Goal: Check status: Check status

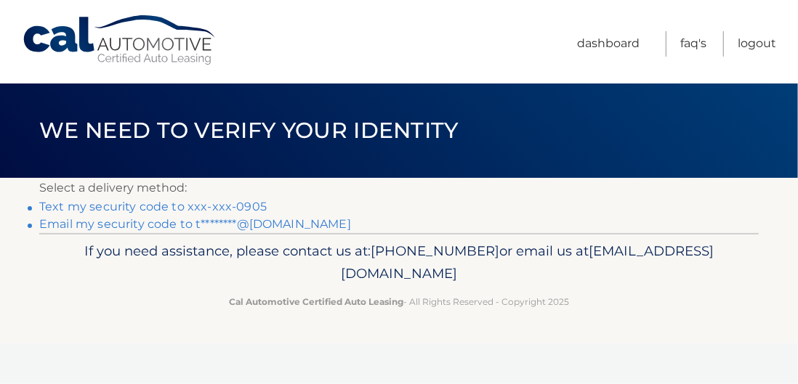
click at [245, 205] on link "Text my security code to xxx-xxx-0905" at bounding box center [152, 207] width 227 height 14
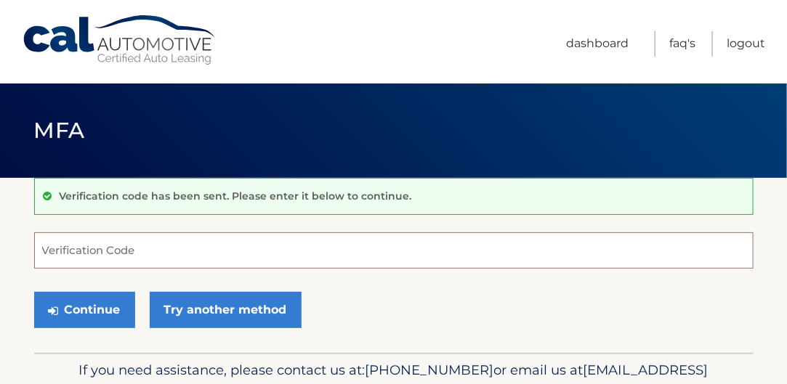
click at [176, 254] on input "Verification Code" at bounding box center [393, 250] width 719 height 36
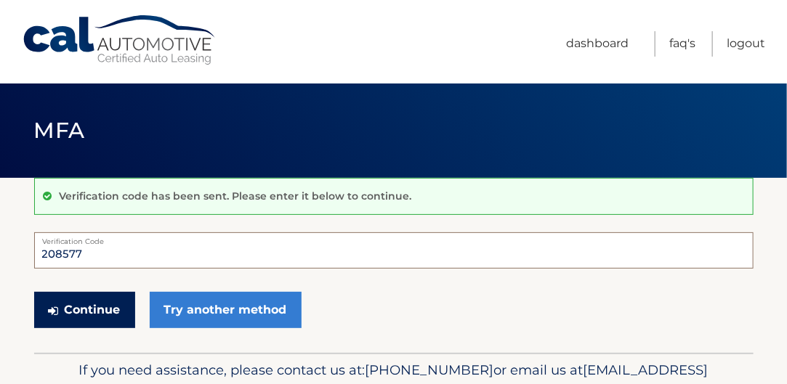
type input "208577"
click at [85, 301] on button "Continue" at bounding box center [84, 310] width 101 height 36
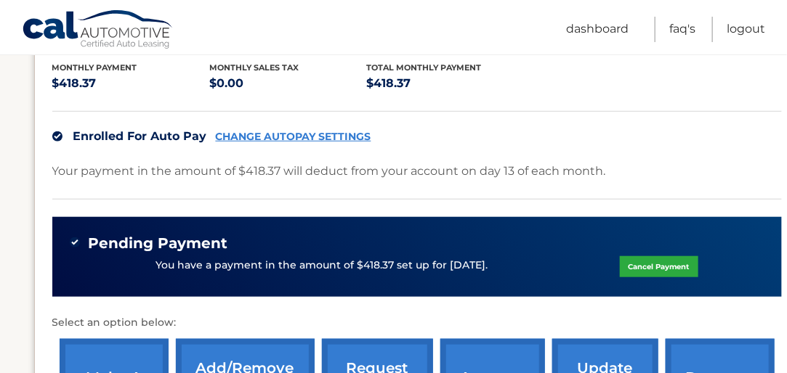
scroll to position [330, 0]
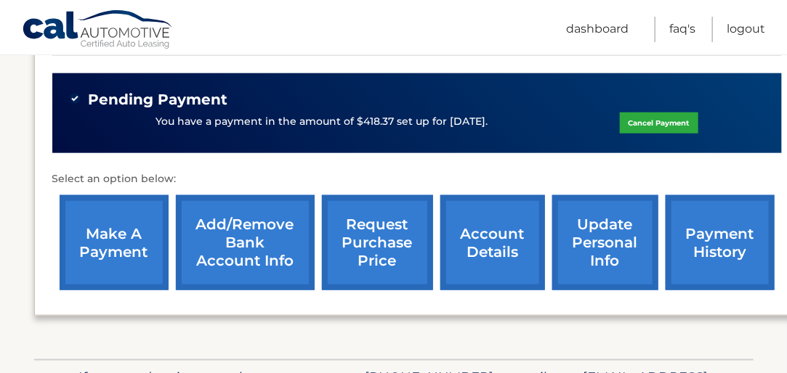
click at [694, 219] on link "payment history" at bounding box center [719, 242] width 109 height 95
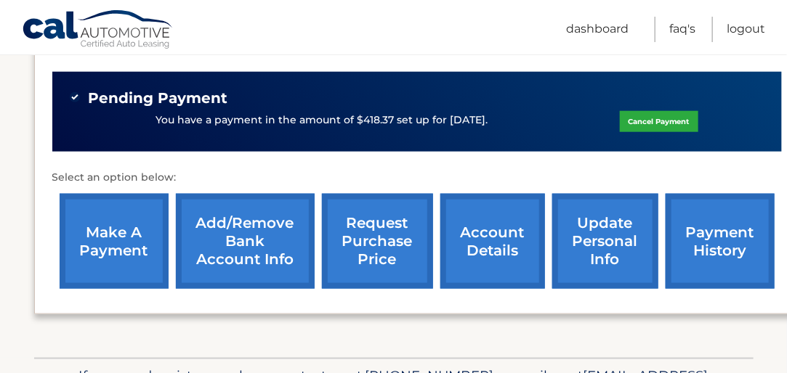
scroll to position [475, 0]
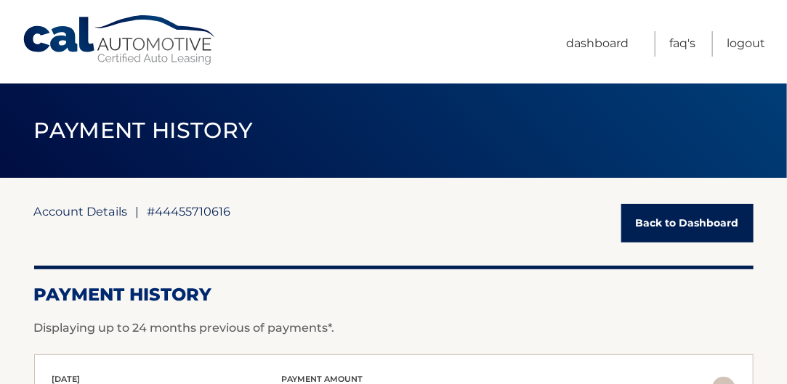
click at [119, 213] on link "Account Details" at bounding box center [81, 211] width 94 height 15
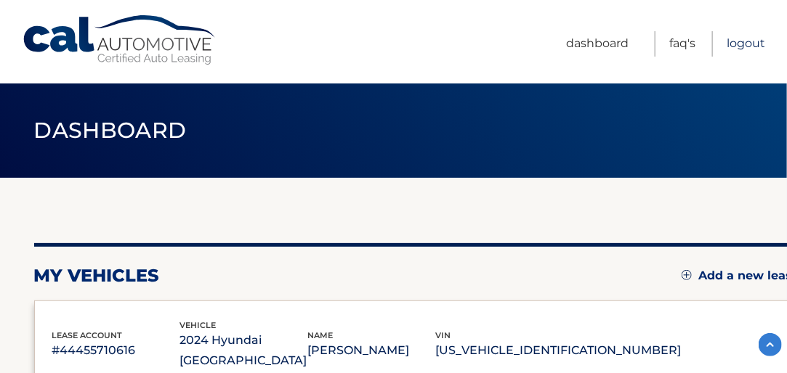
click at [742, 42] on link "Logout" at bounding box center [745, 43] width 38 height 25
